Goal: Check status: Check status

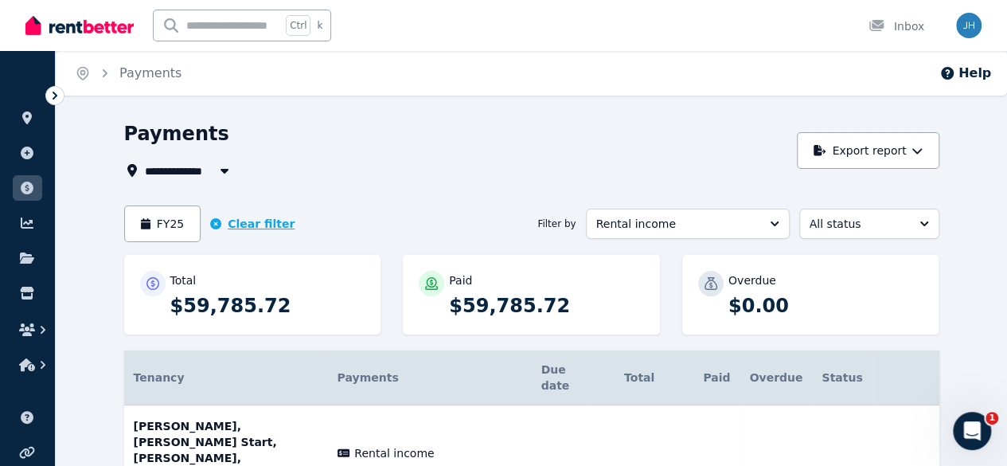
click at [210, 223] on icon "button" at bounding box center [215, 223] width 11 height 11
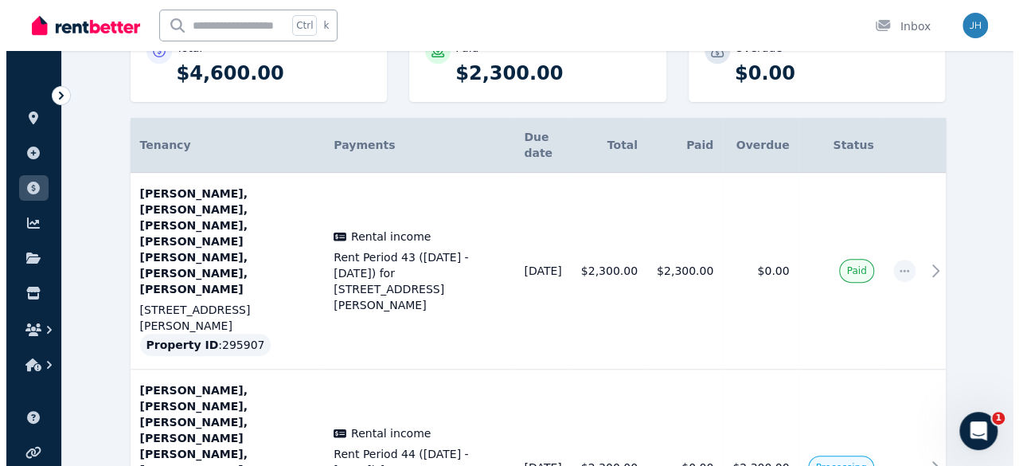
scroll to position [239, 0]
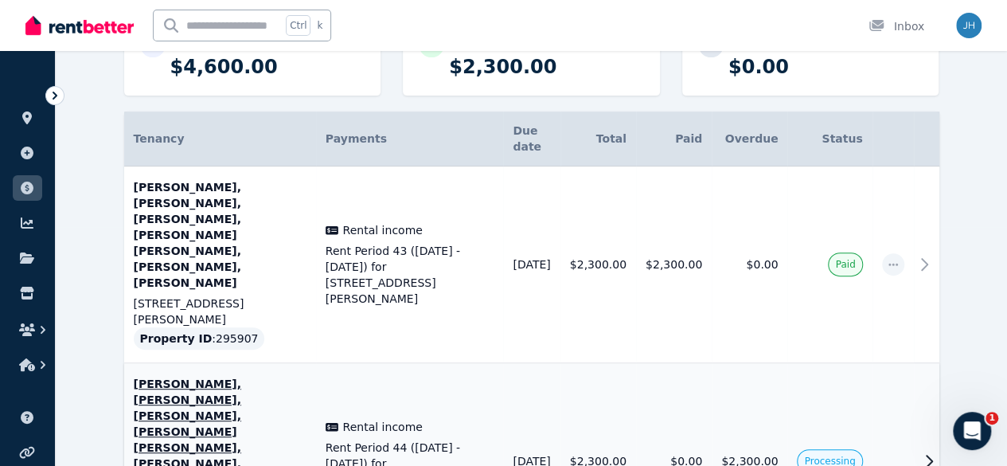
click at [938, 451] on icon at bounding box center [928, 460] width 19 height 19
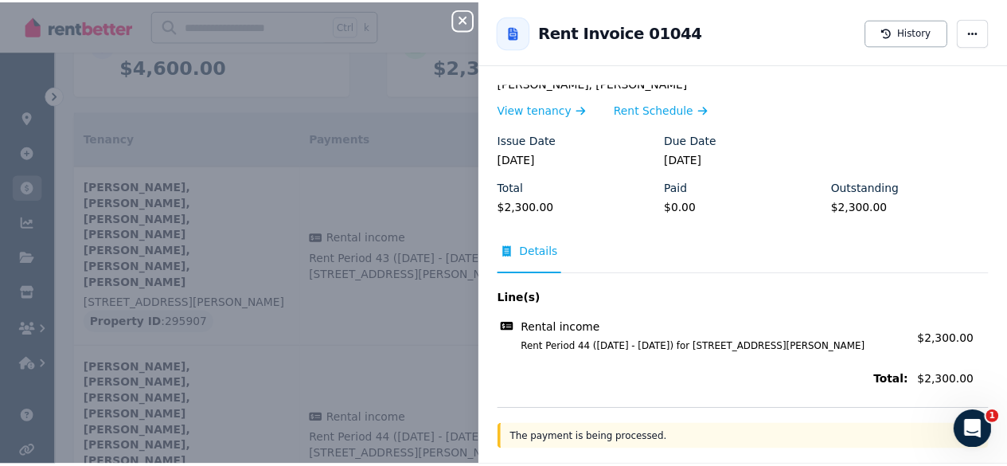
scroll to position [0, 0]
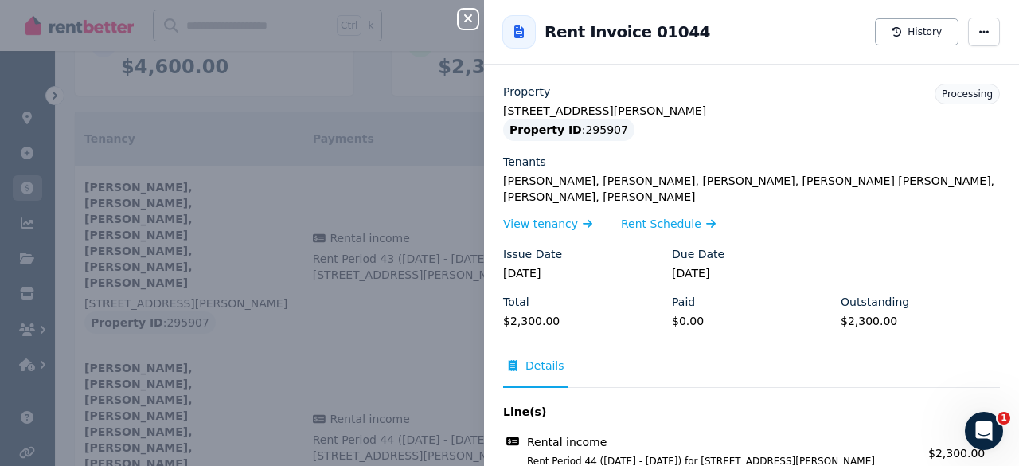
click at [464, 18] on icon "button" at bounding box center [467, 18] width 19 height 13
